Goal: Task Accomplishment & Management: Use online tool/utility

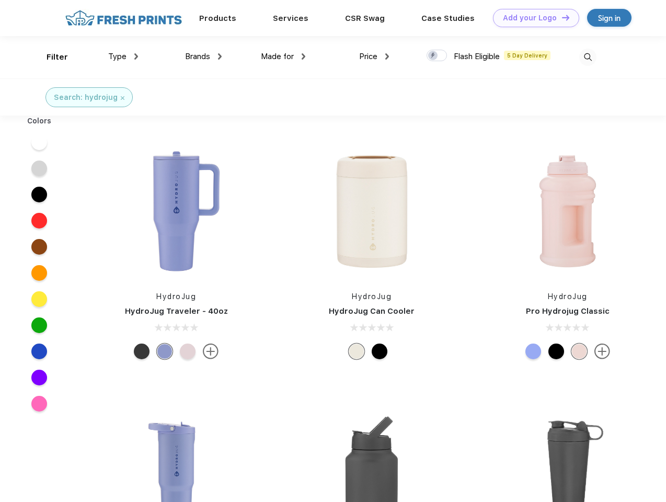
click at [532, 18] on link "Add your Logo Design Tool" at bounding box center [536, 18] width 86 height 18
click at [0, 0] on div "Design Tool" at bounding box center [0, 0] width 0 height 0
click at [561, 17] on link "Add your Logo Design Tool" at bounding box center [536, 18] width 86 height 18
click at [50, 57] on div "Filter" at bounding box center [57, 57] width 21 height 12
click at [123, 56] on span "Type" at bounding box center [117, 56] width 18 height 9
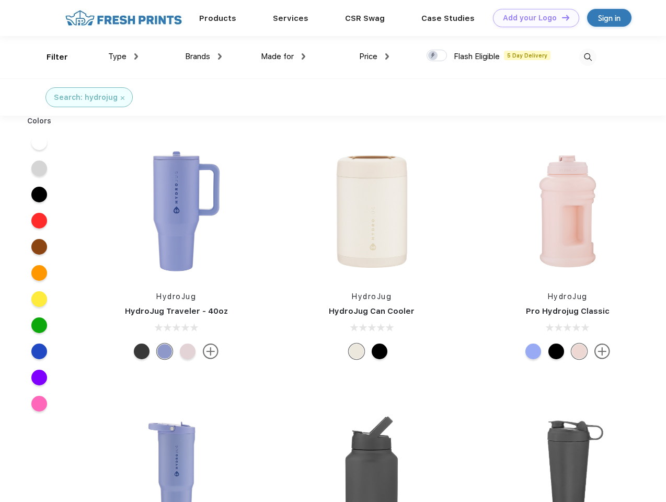
click at [203, 56] on span "Brands" at bounding box center [197, 56] width 25 height 9
click at [283, 56] on span "Made for" at bounding box center [277, 56] width 33 height 9
click at [374, 56] on span "Price" at bounding box center [368, 56] width 18 height 9
click at [437, 56] on div at bounding box center [437, 56] width 20 height 12
click at [433, 56] on input "checkbox" at bounding box center [430, 52] width 7 height 7
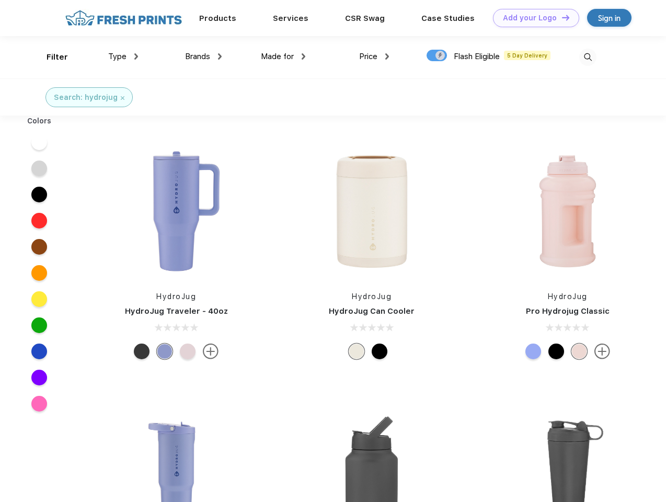
click at [588, 57] on img at bounding box center [587, 57] width 17 height 17
